Goal: Entertainment & Leisure: Browse casually

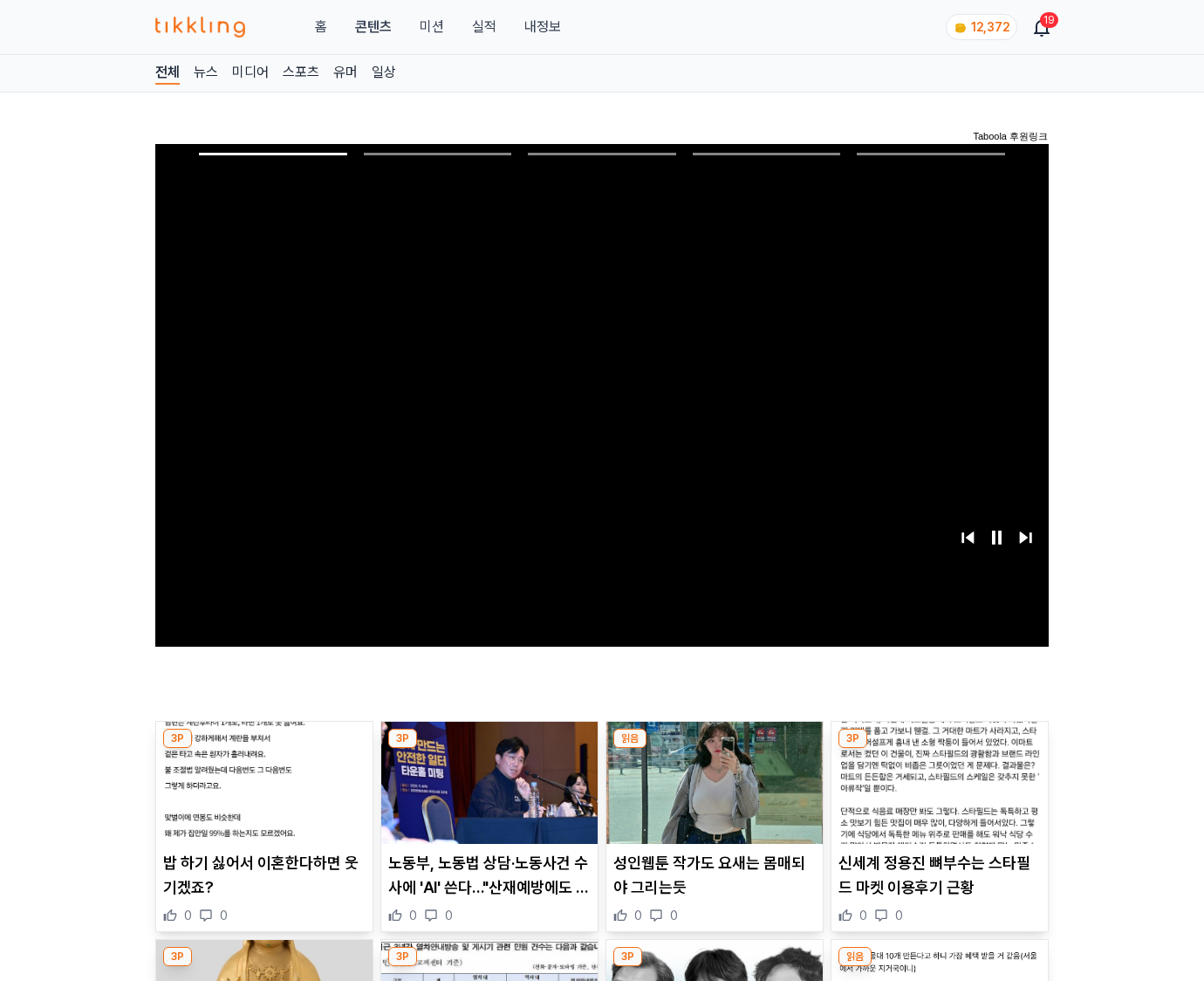
click at [939, 749] on img at bounding box center [939, 782] width 216 height 123
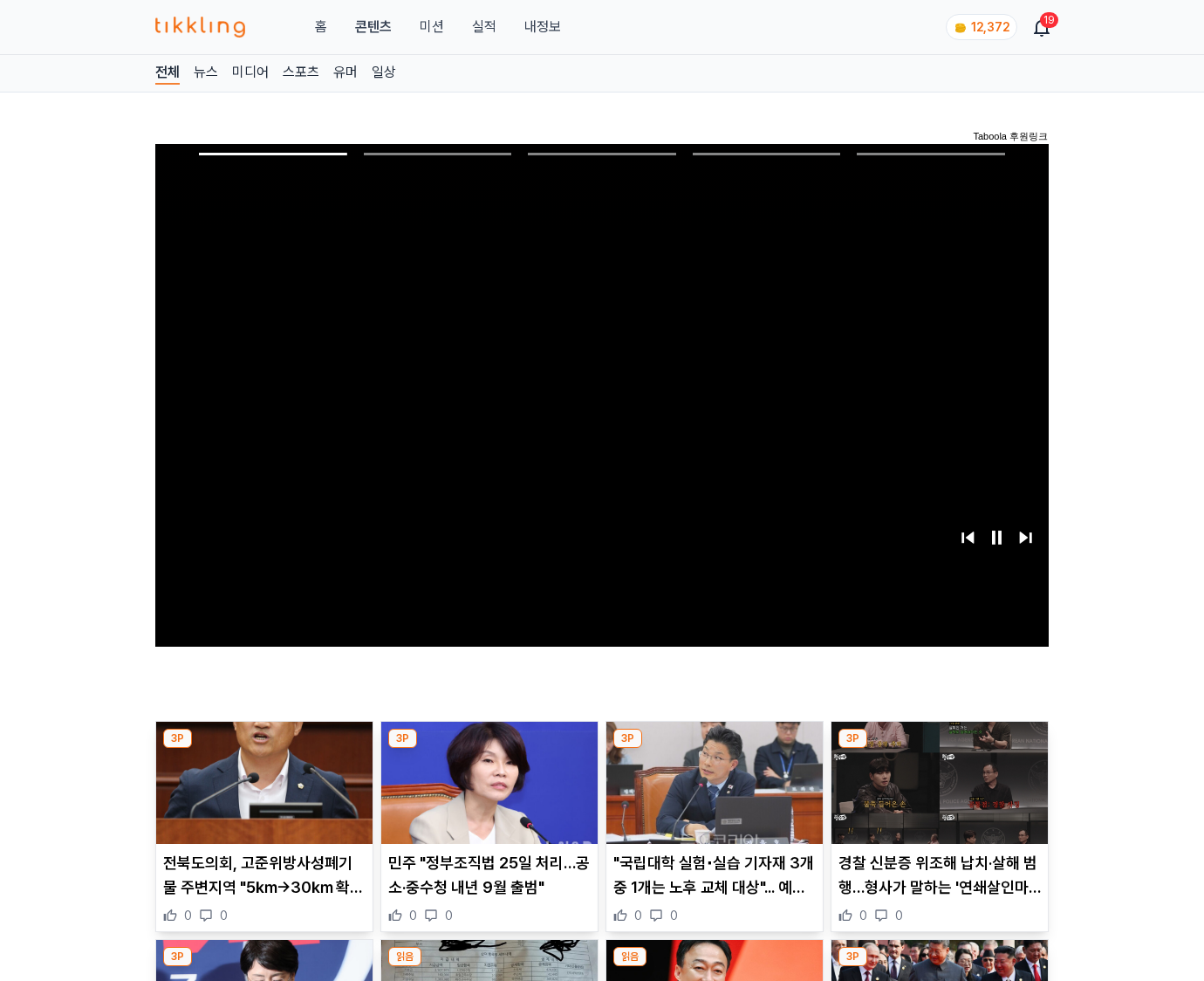
click at [939, 749] on img at bounding box center [939, 782] width 216 height 123
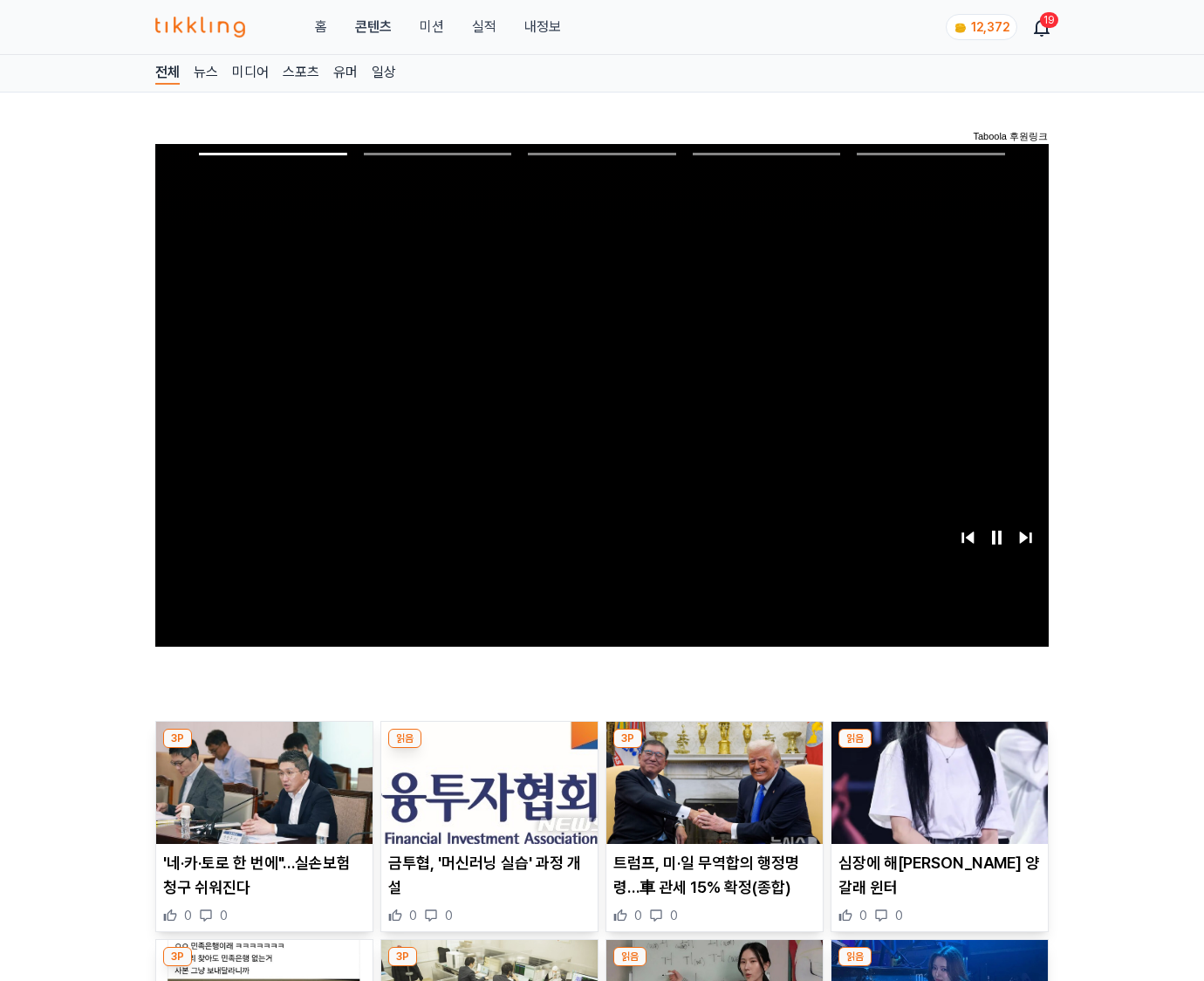
click at [939, 749] on img at bounding box center [939, 782] width 216 height 123
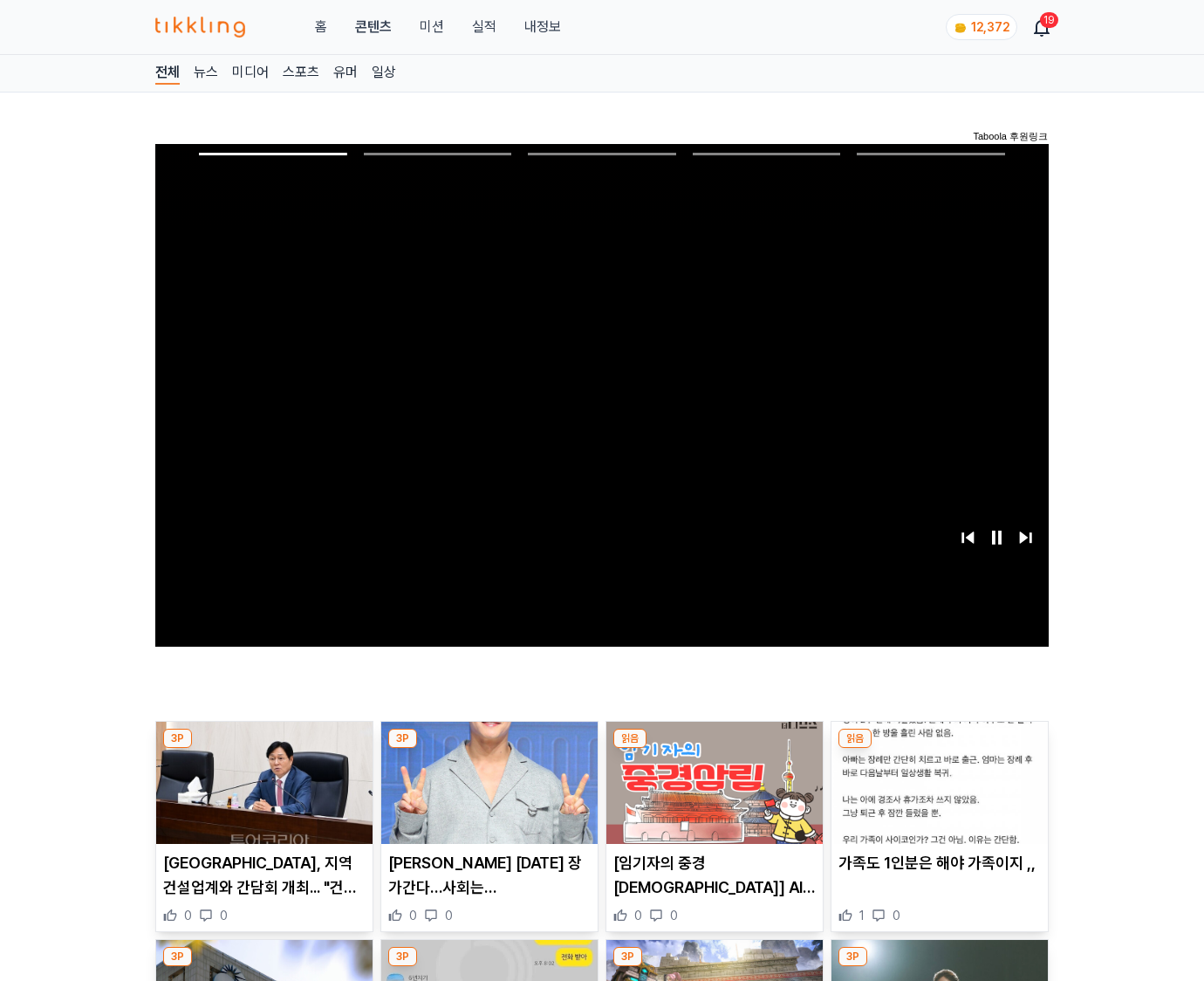
click at [939, 749] on img at bounding box center [939, 782] width 216 height 123
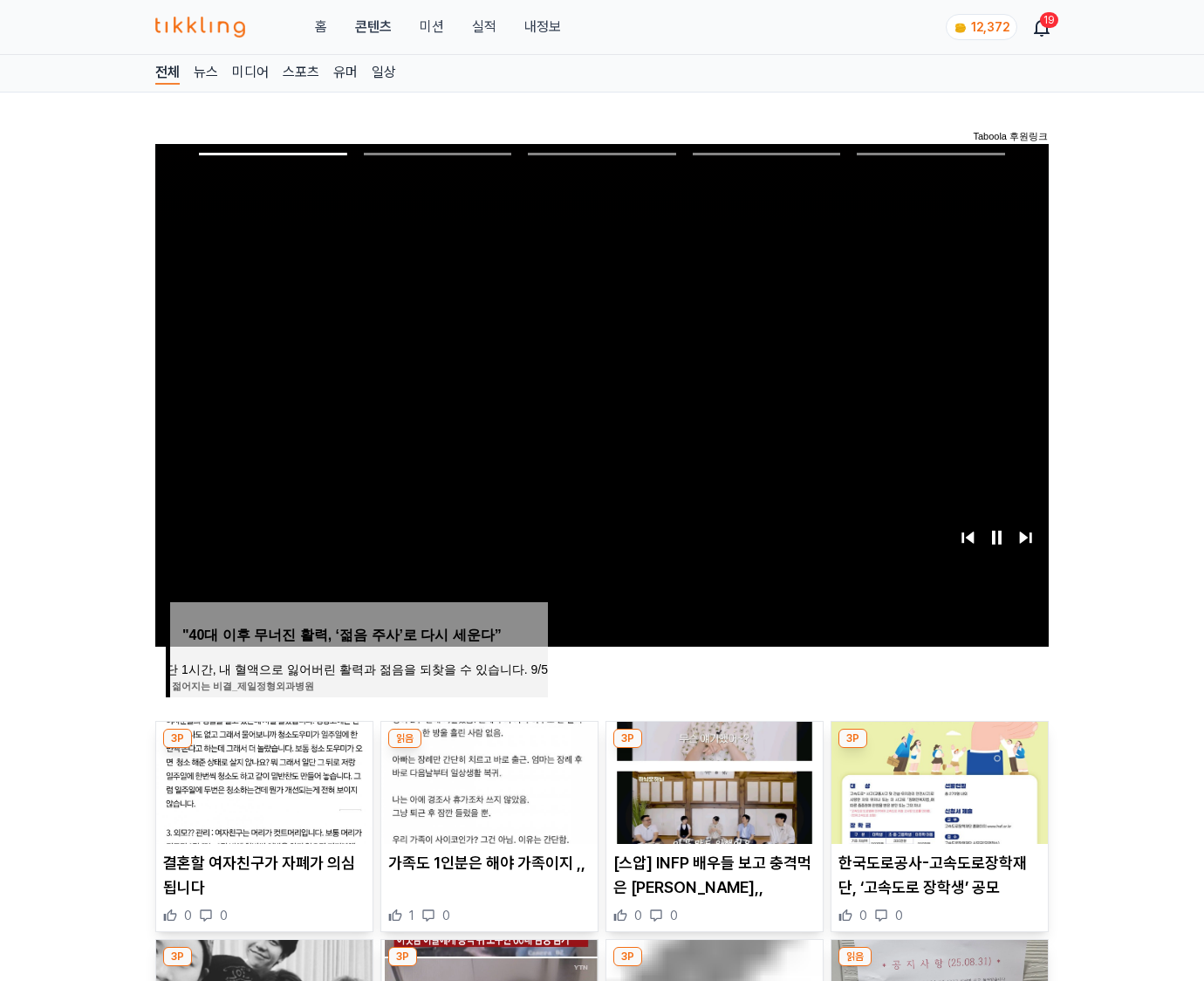
click at [939, 749] on img at bounding box center [939, 782] width 216 height 123
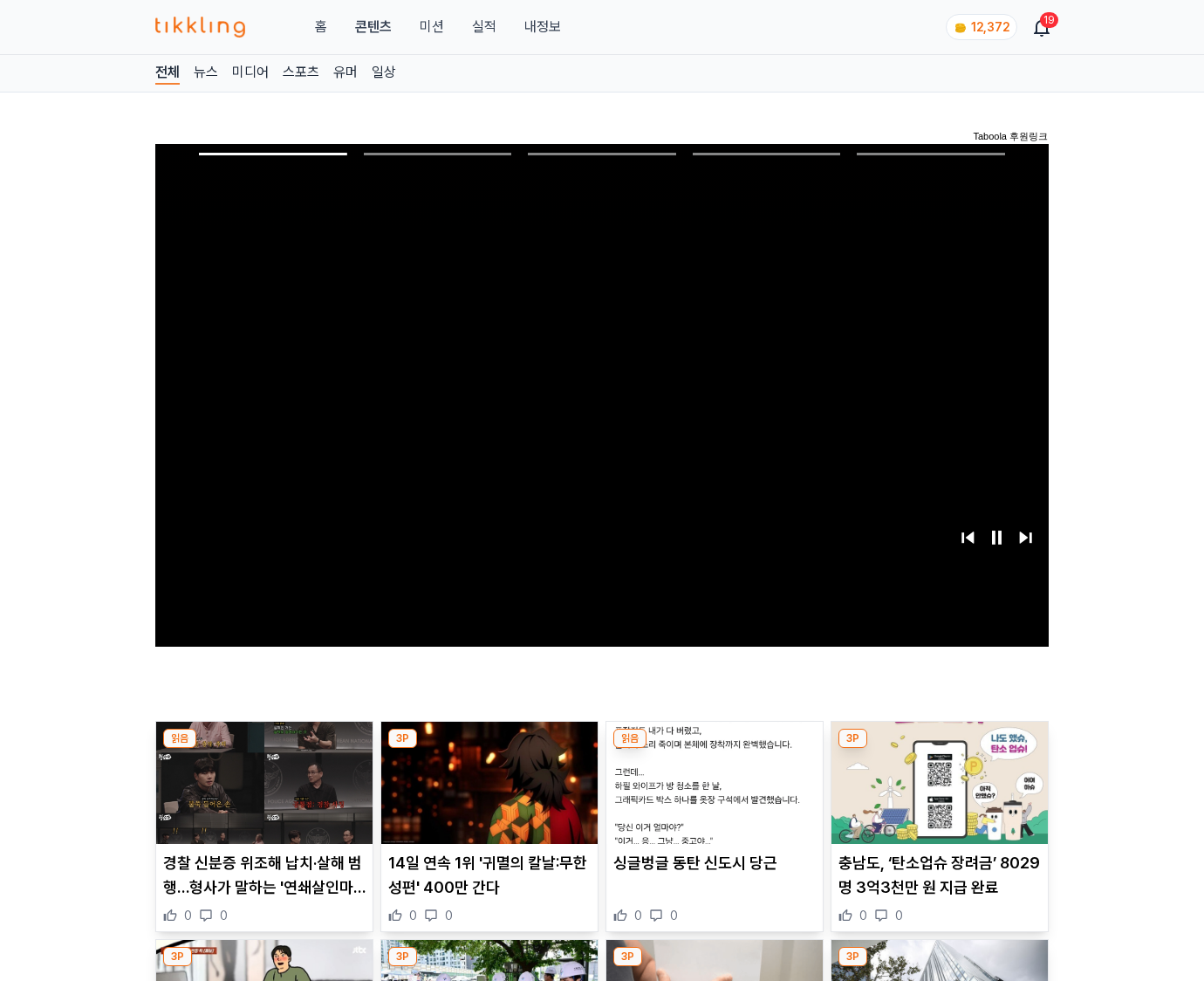
click at [939, 749] on img at bounding box center [939, 782] width 216 height 123
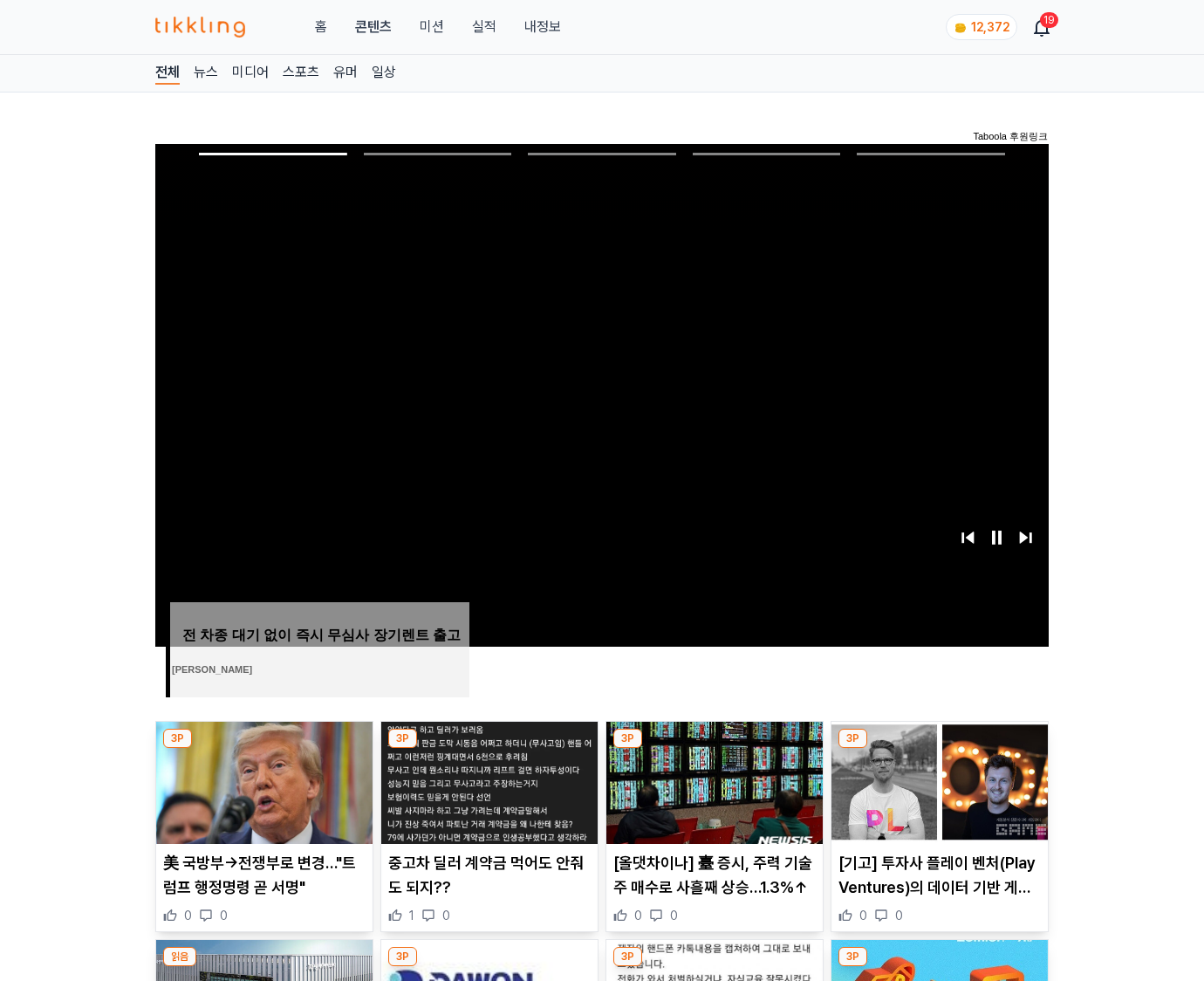
click at [939, 749] on img at bounding box center [939, 782] width 216 height 123
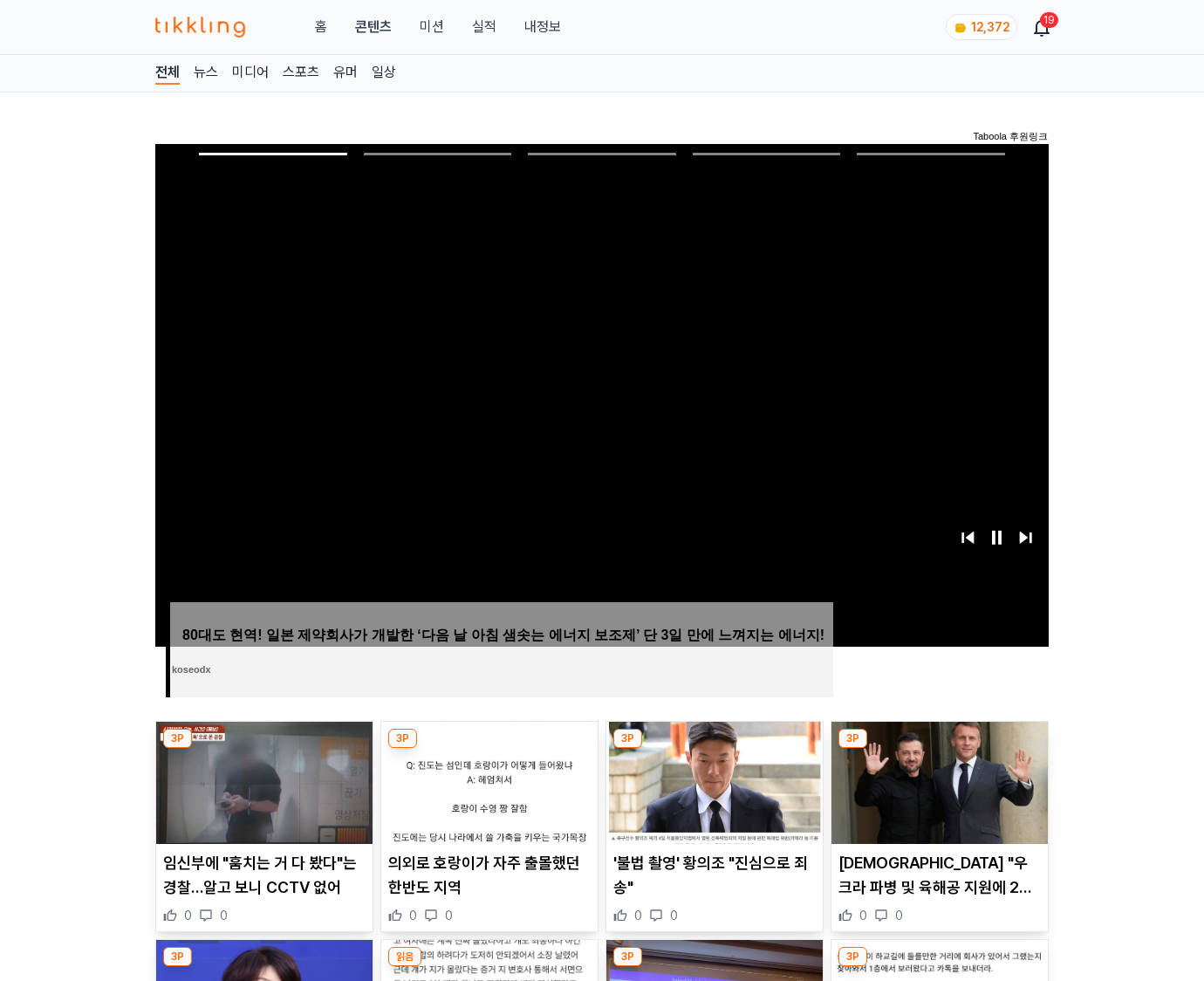
click at [939, 749] on img at bounding box center [939, 782] width 216 height 123
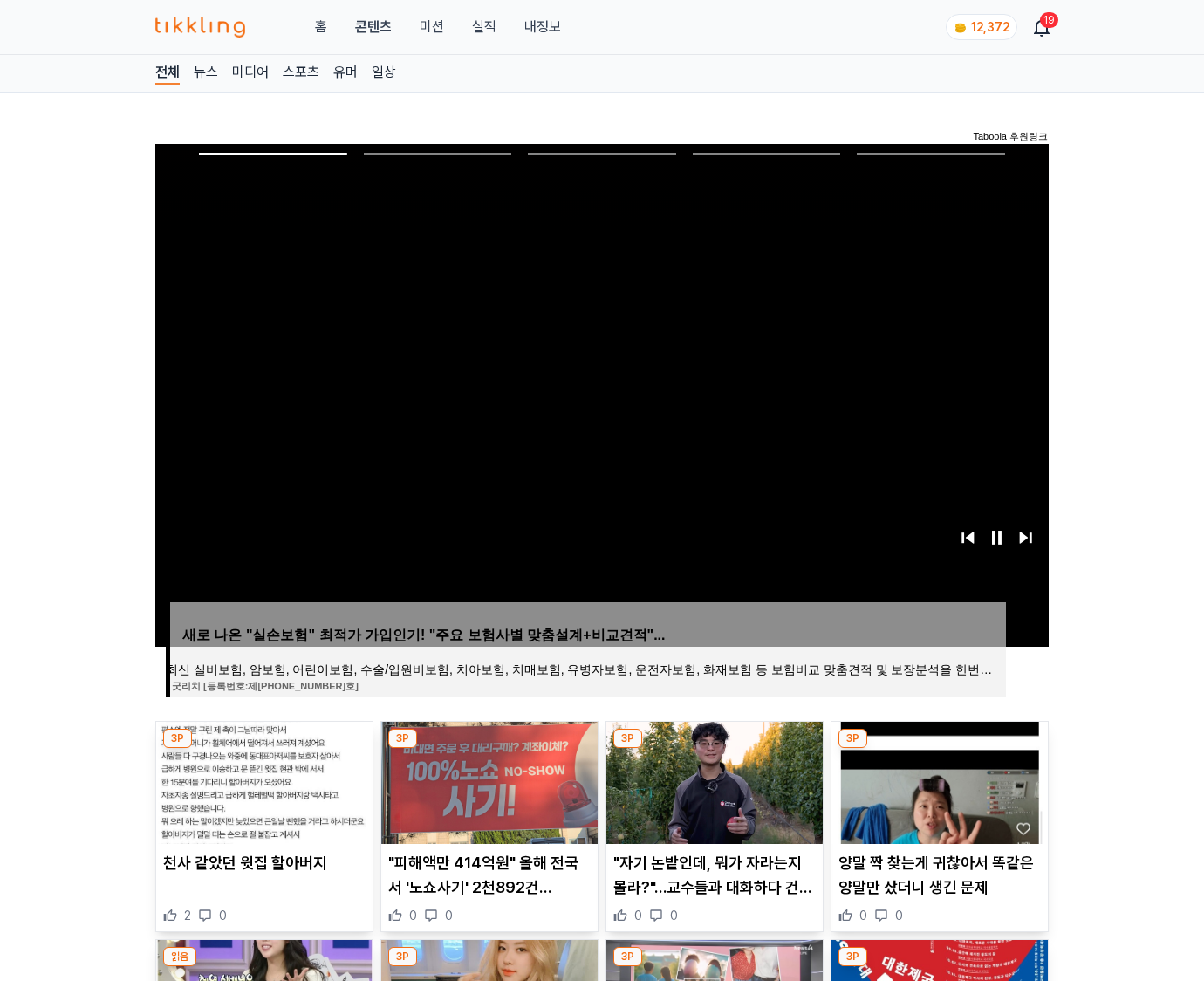
click at [939, 749] on img at bounding box center [939, 782] width 216 height 123
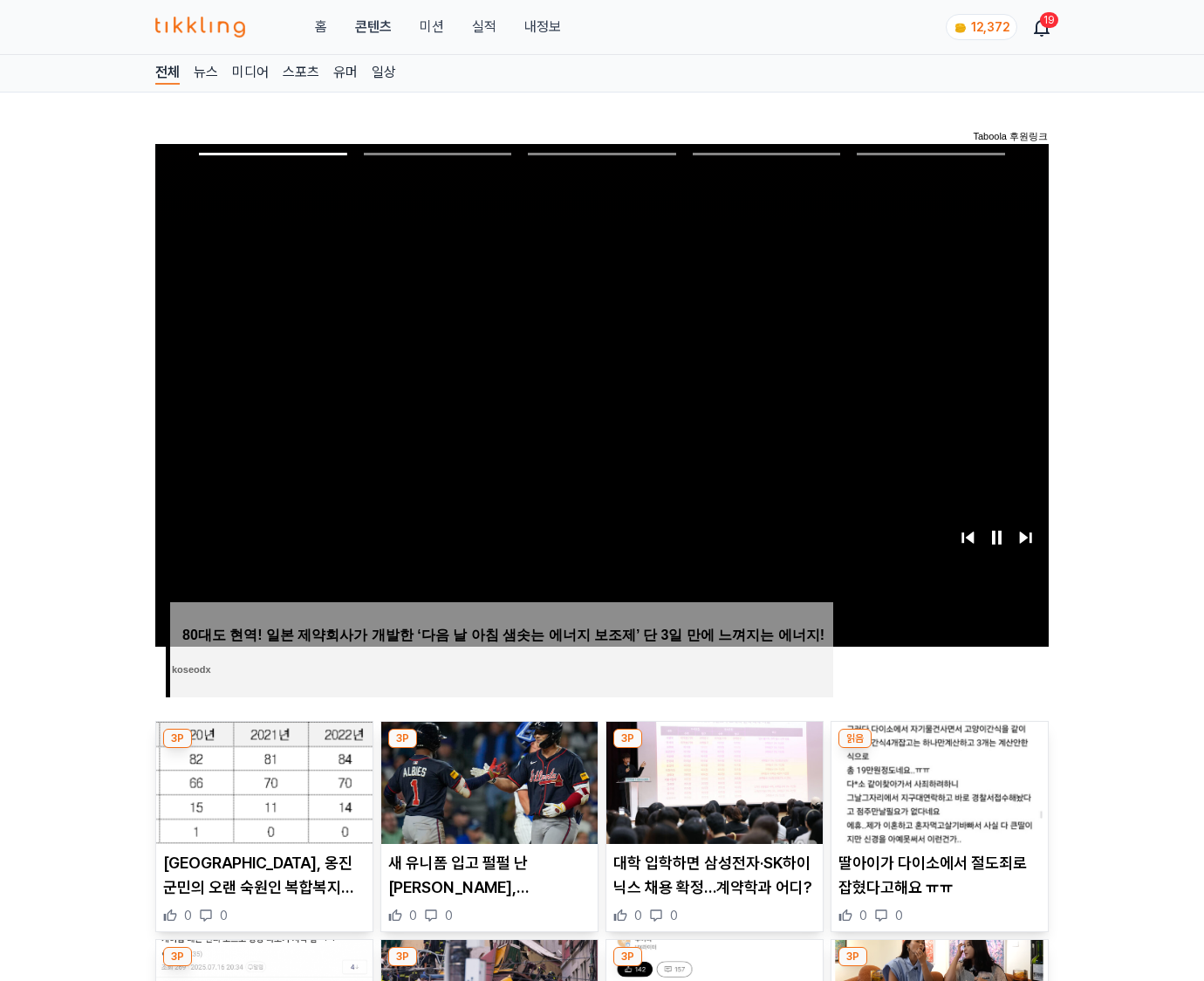
click at [939, 749] on img at bounding box center [939, 782] width 216 height 123
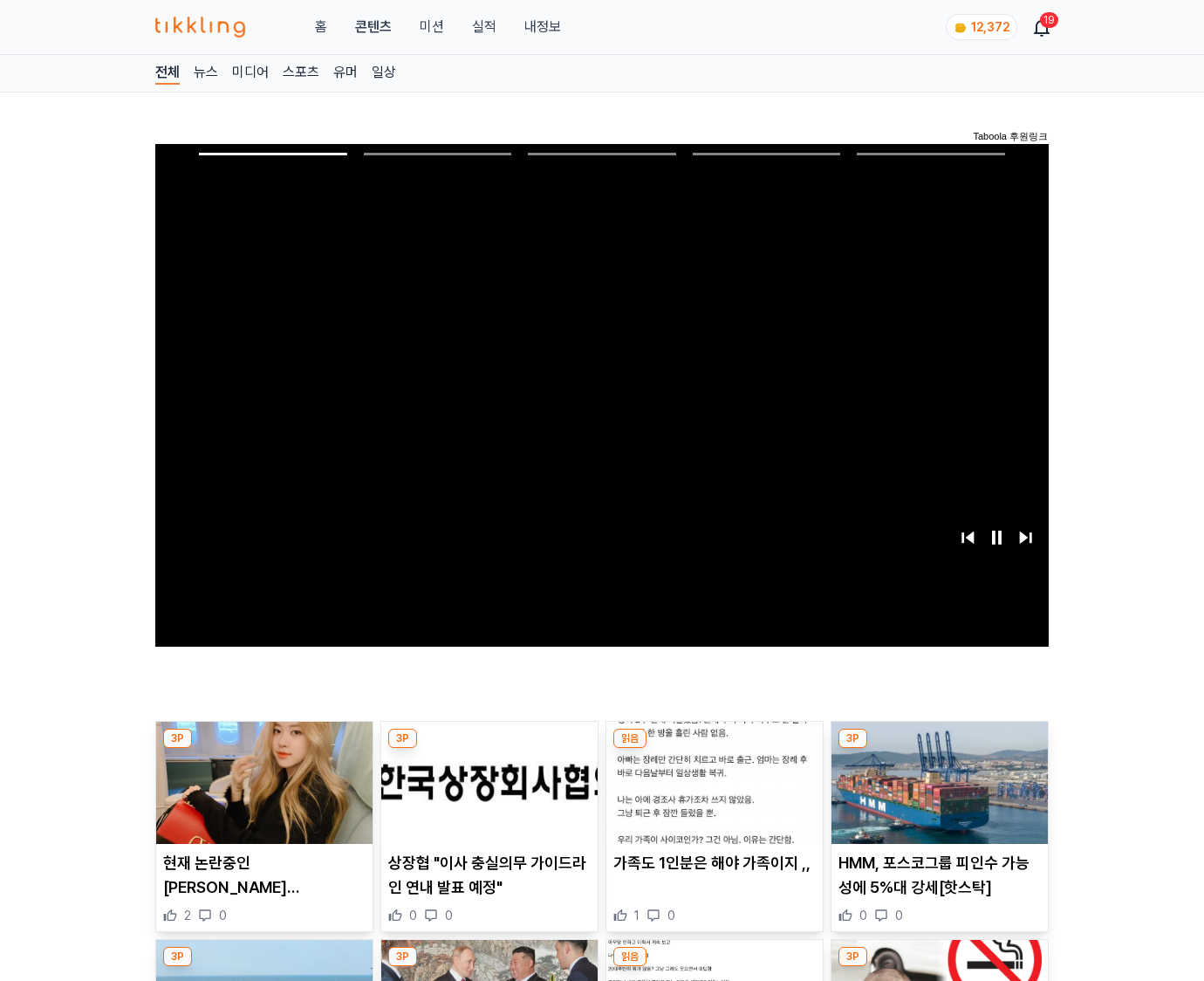
click at [939, 749] on img at bounding box center [939, 782] width 216 height 123
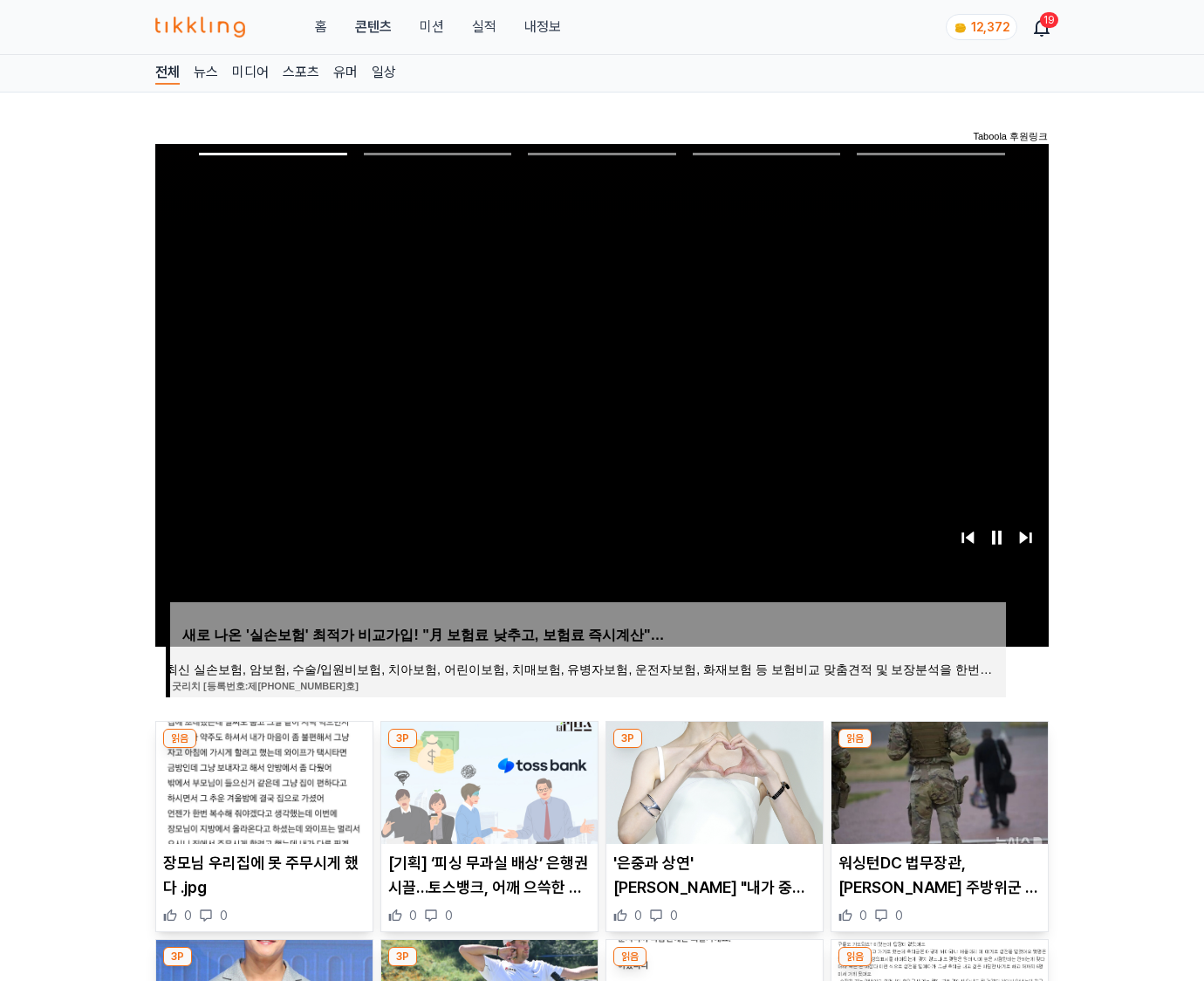
click at [939, 749] on img at bounding box center [939, 782] width 216 height 123
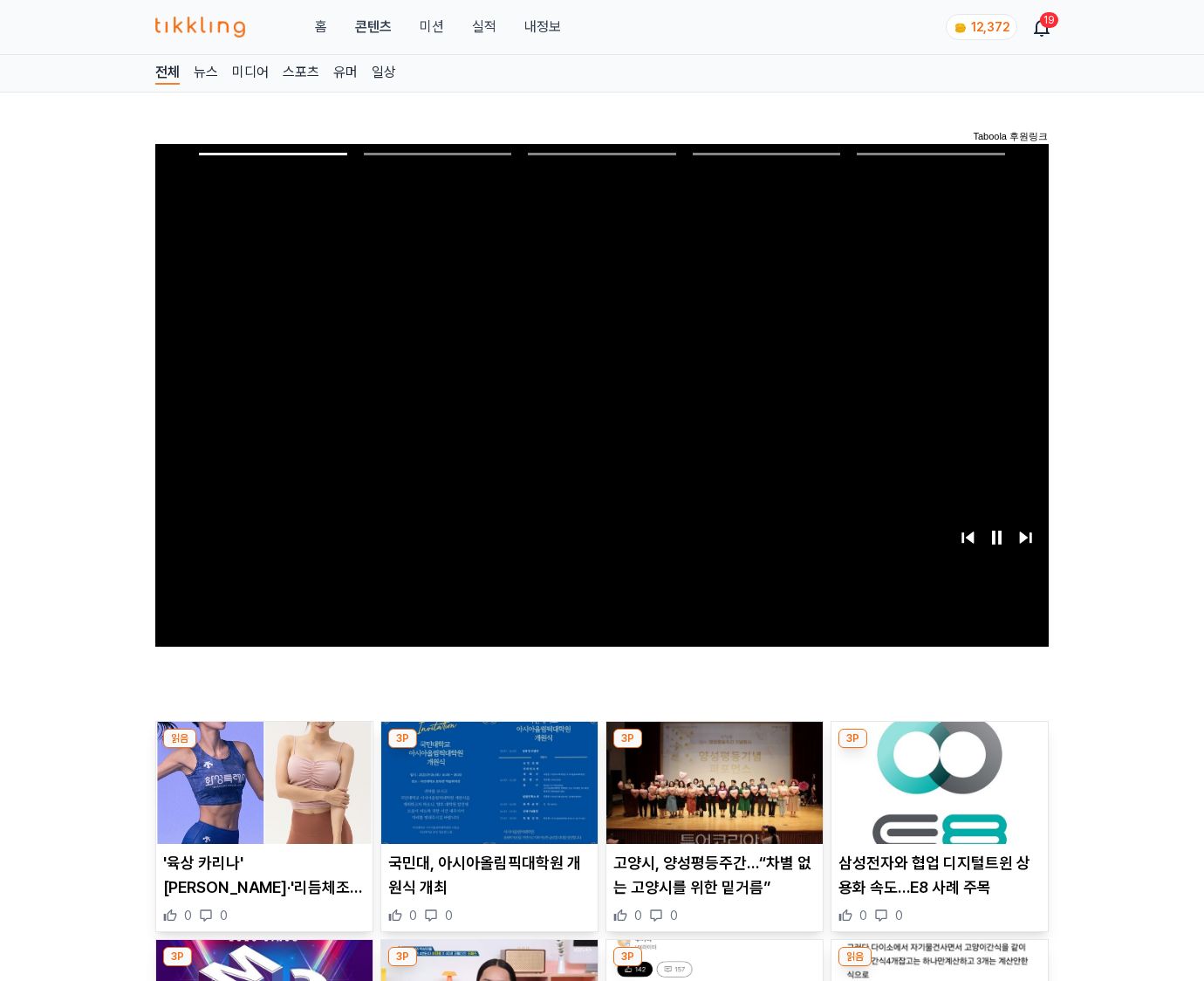
click at [939, 749] on img at bounding box center [939, 782] width 216 height 123
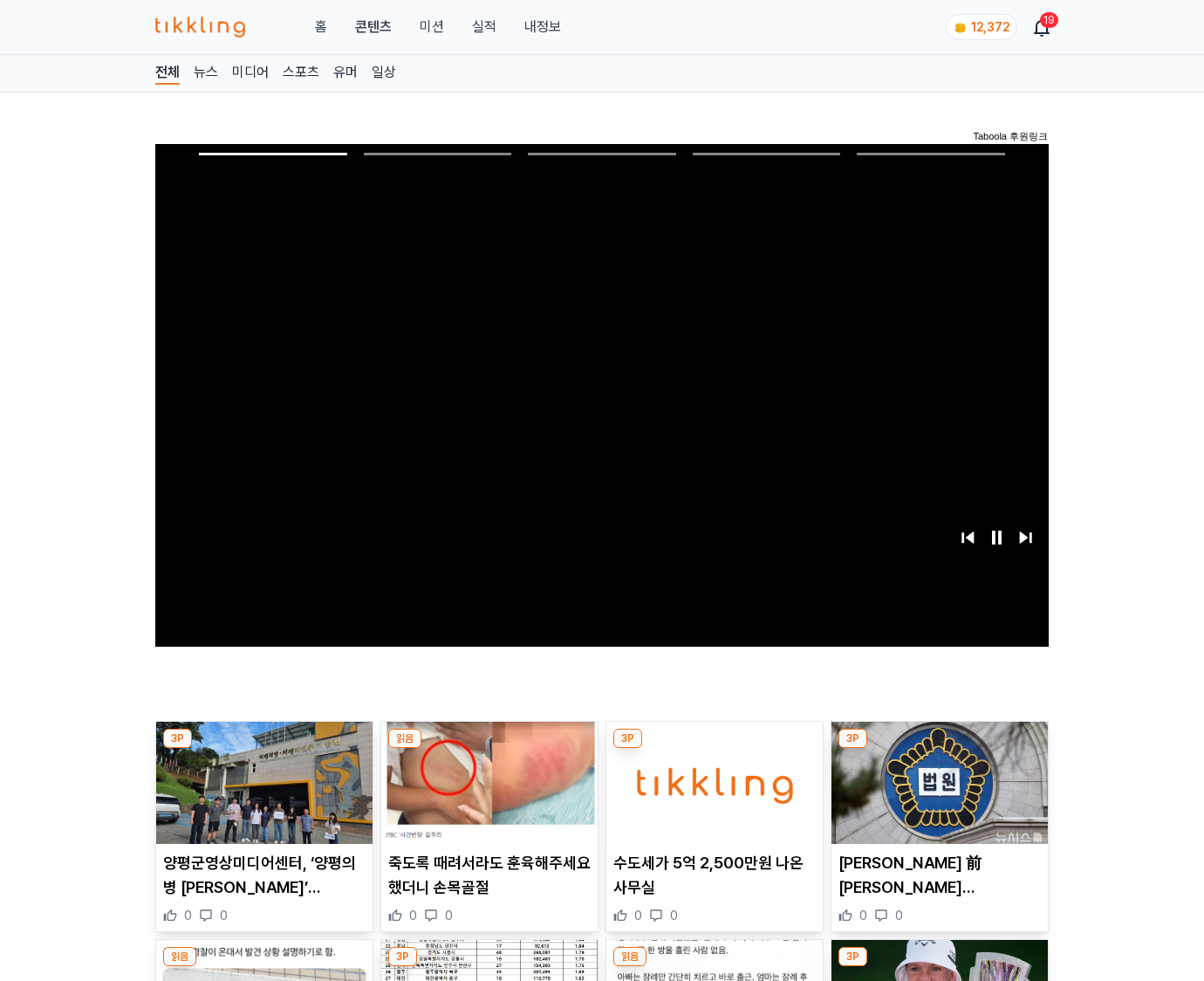
click at [939, 749] on img at bounding box center [939, 782] width 216 height 123
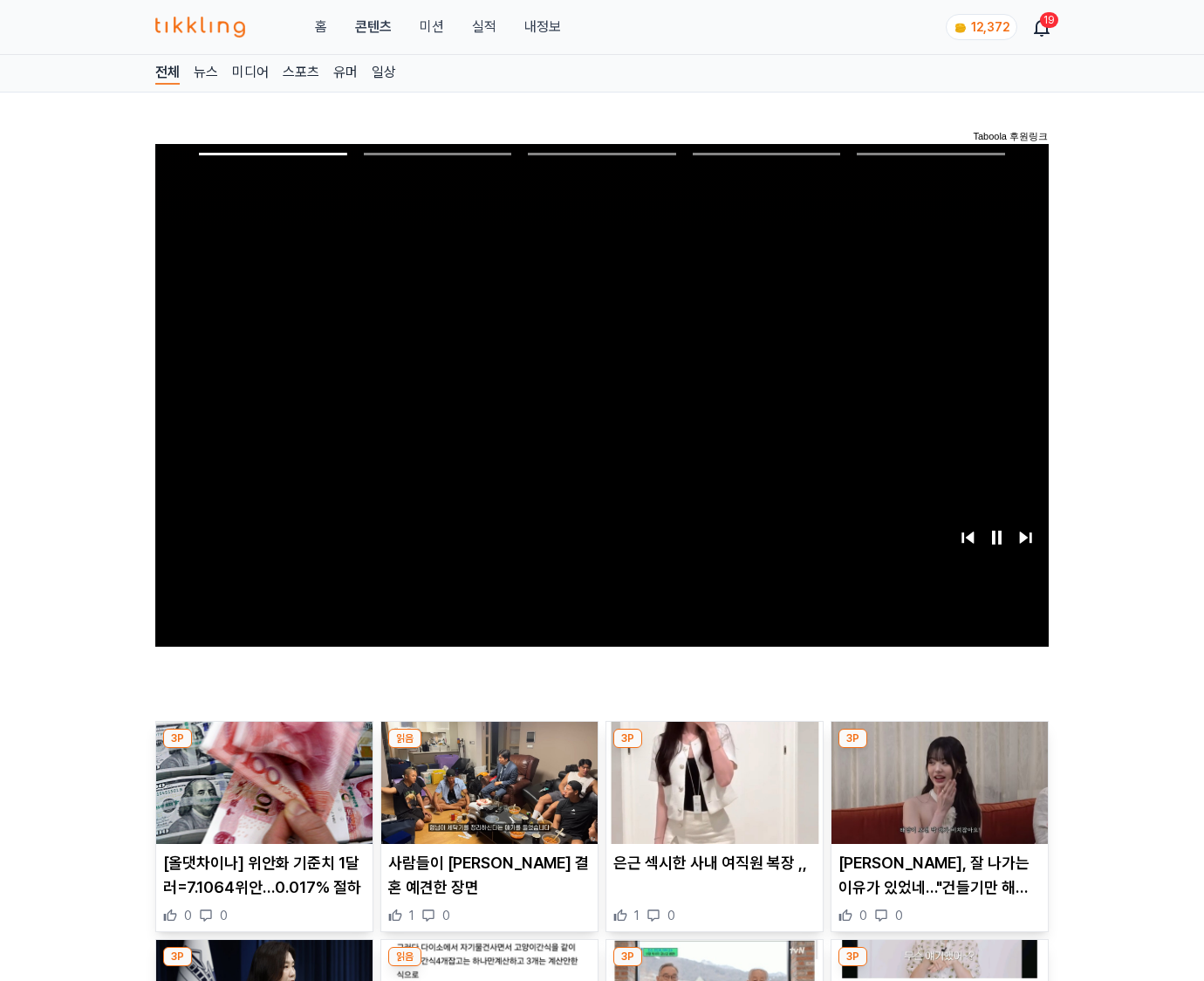
click at [939, 749] on img at bounding box center [939, 782] width 216 height 123
